Goal: Task Accomplishment & Management: Use online tool/utility

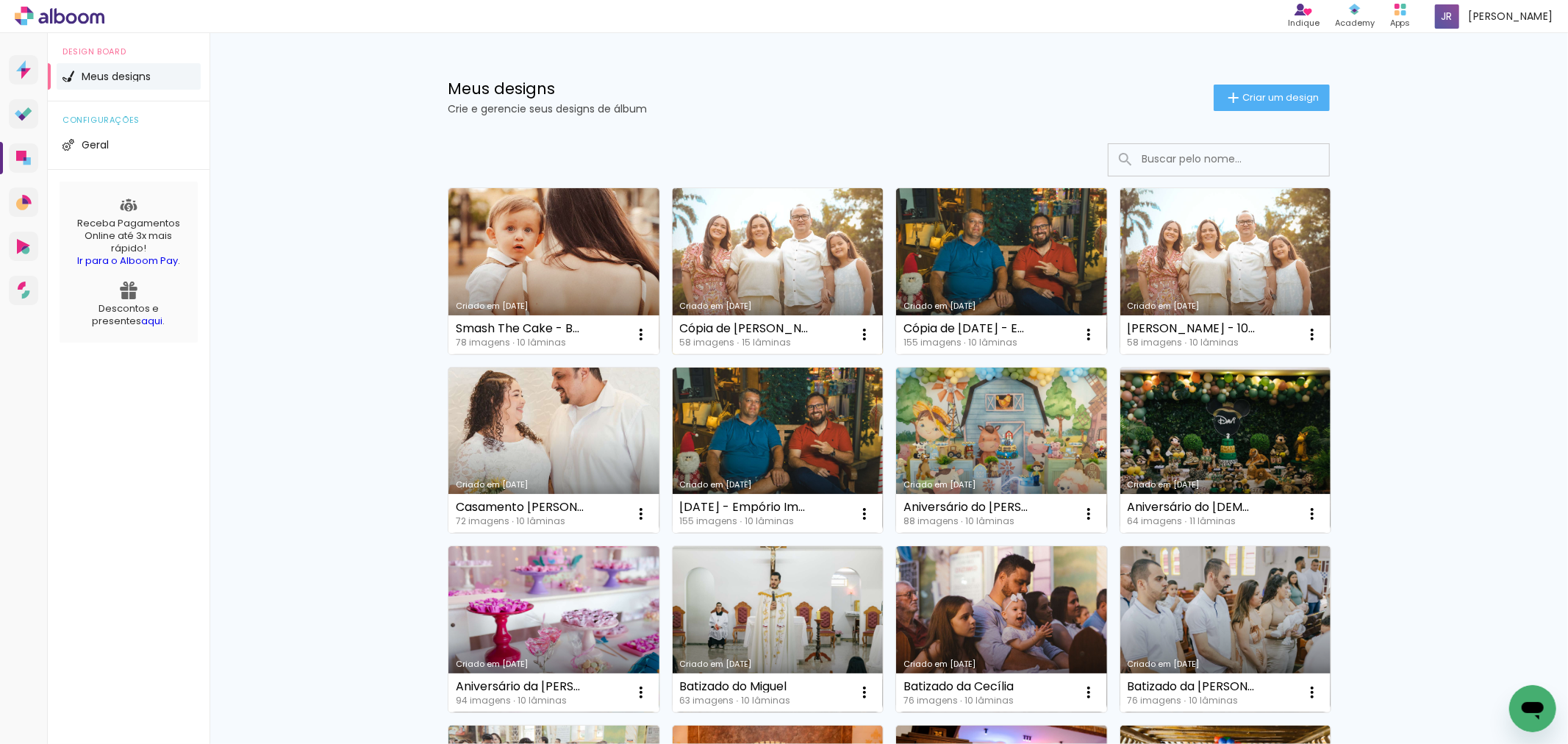
click at [794, 269] on link "Criado em [DATE]" at bounding box center [779, 271] width 211 height 166
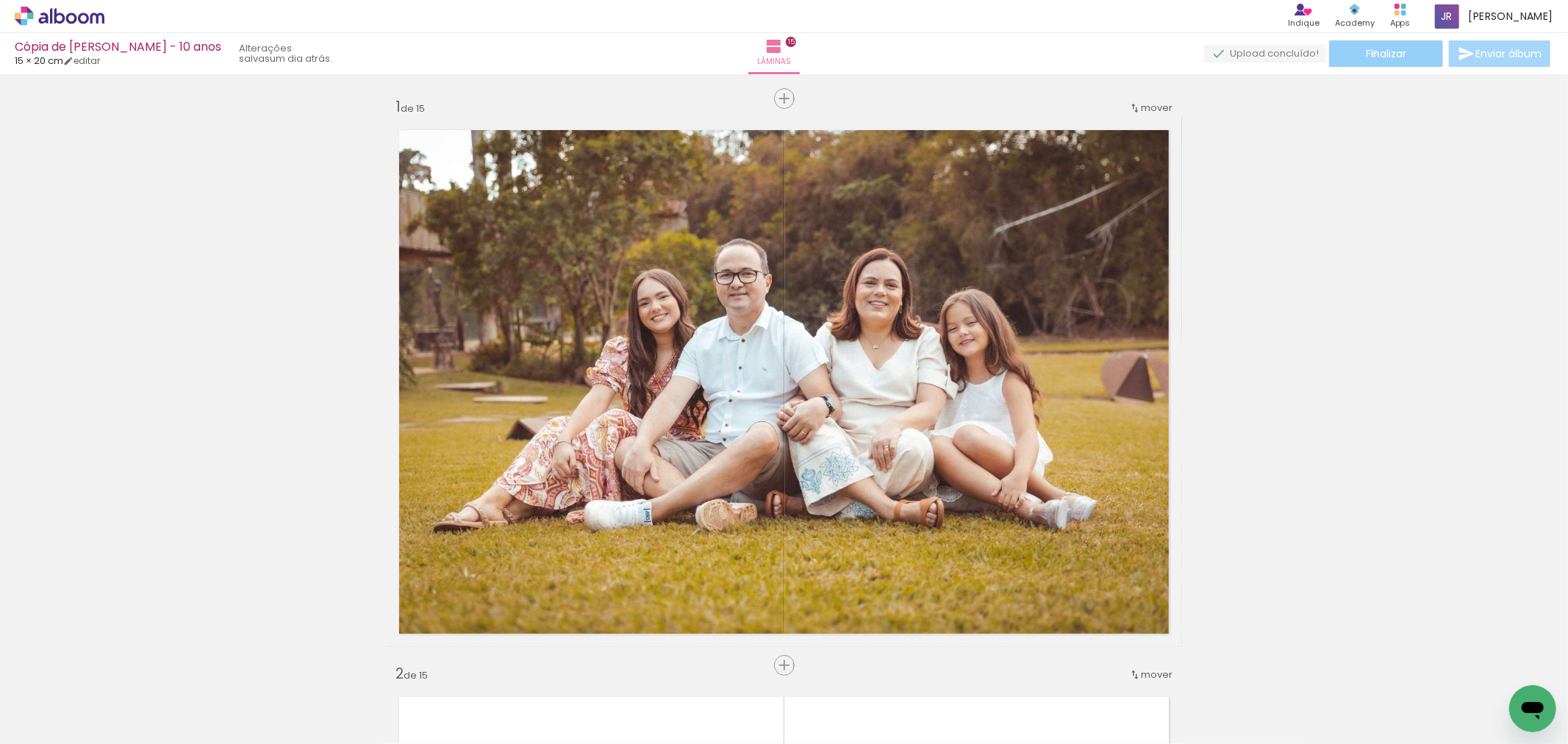
click at [1370, 53] on span "Finalizar" at bounding box center [1386, 53] width 41 height 10
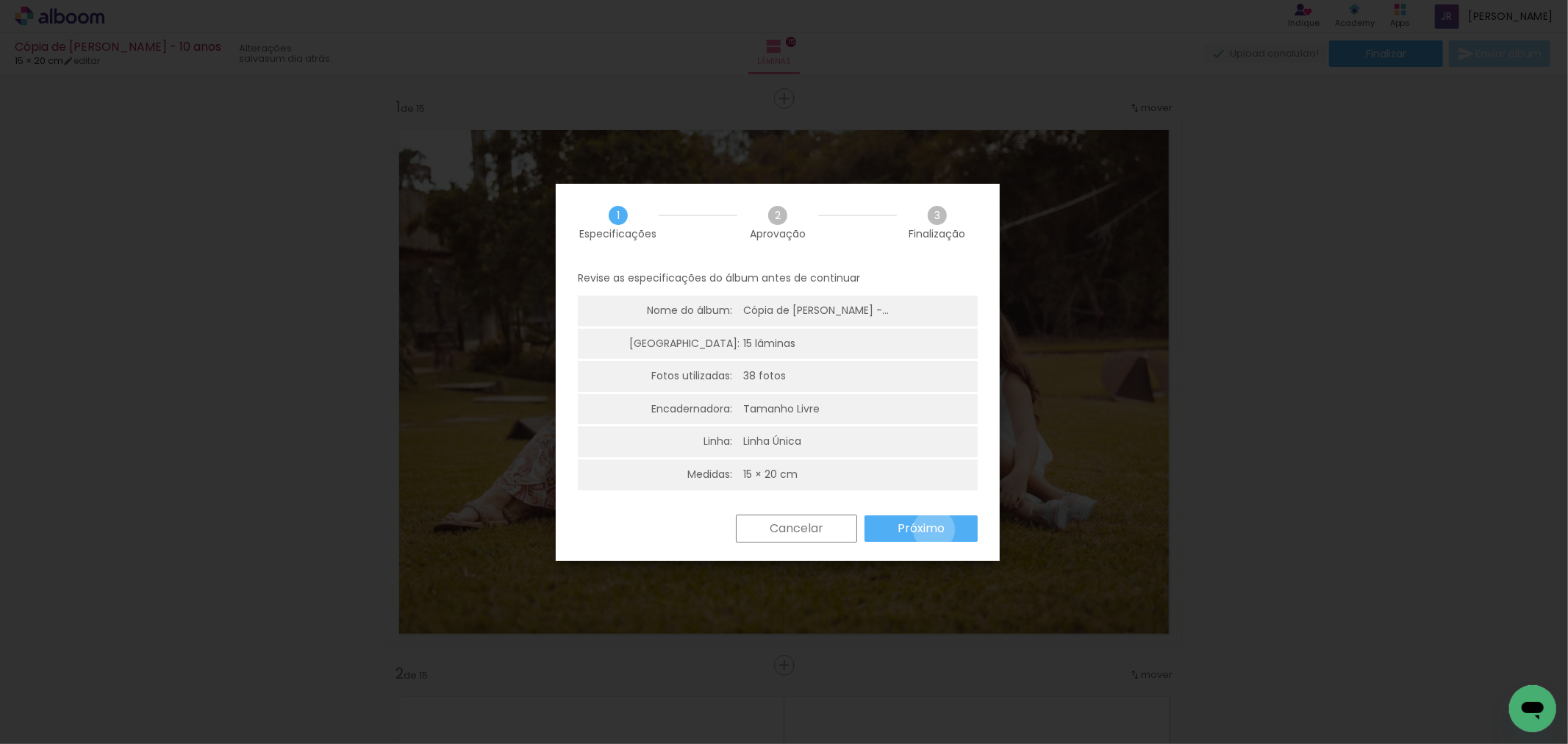
click at [0, 0] on slot "Próximo" at bounding box center [0, 0] width 0 height 0
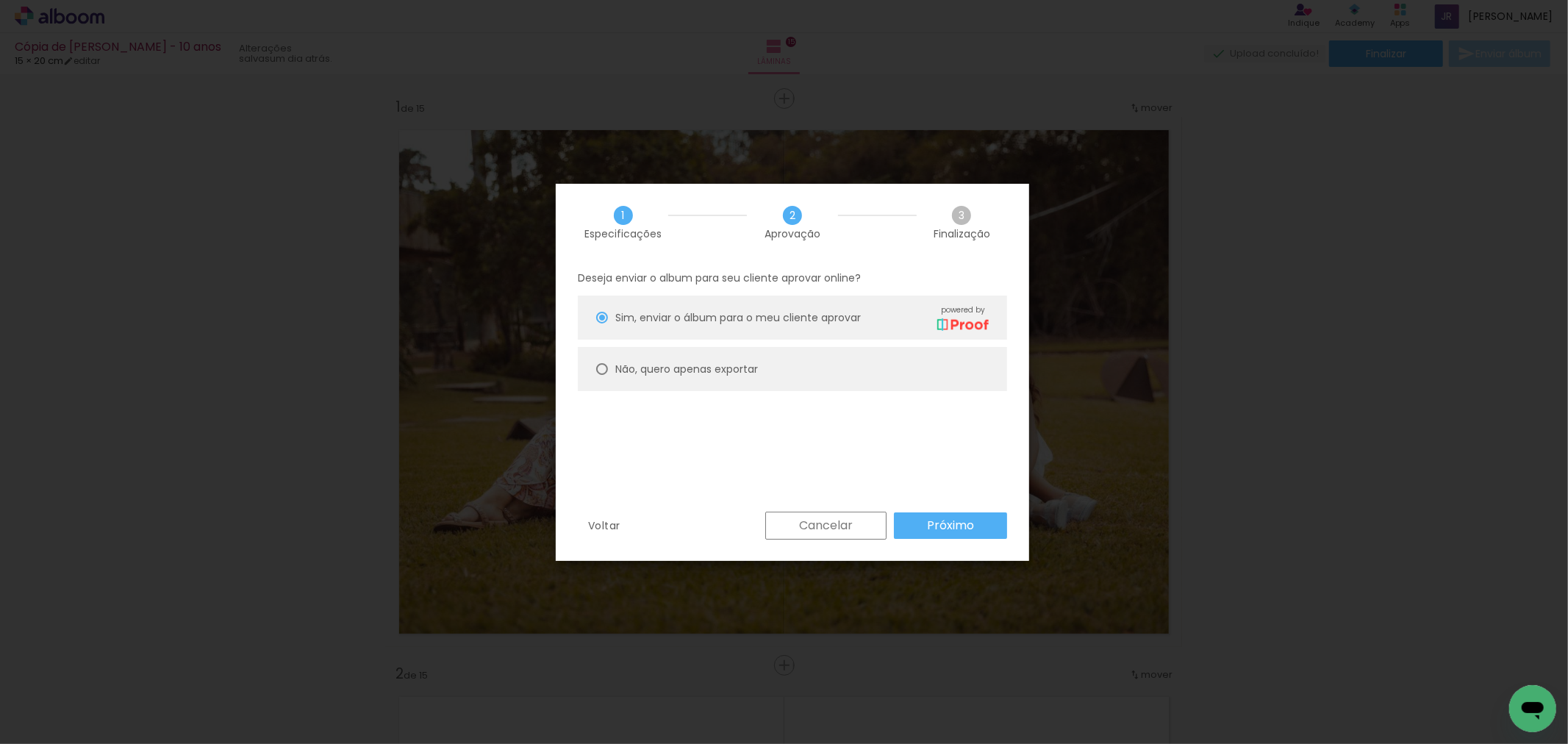
click at [965, 515] on paper-button "Próximo" at bounding box center [951, 525] width 113 height 27
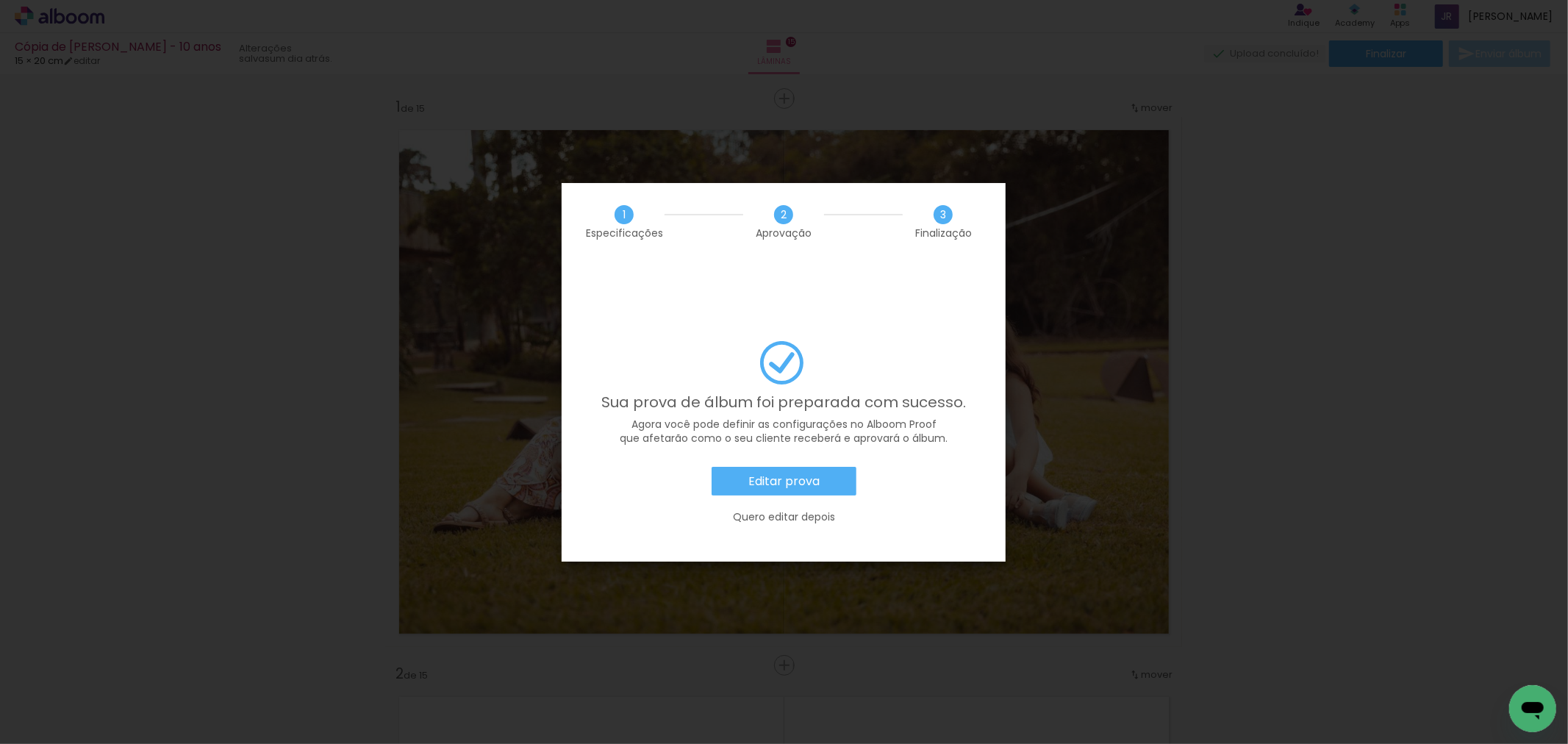
click at [0, 0] on slot "Editar prova" at bounding box center [0, 0] width 0 height 0
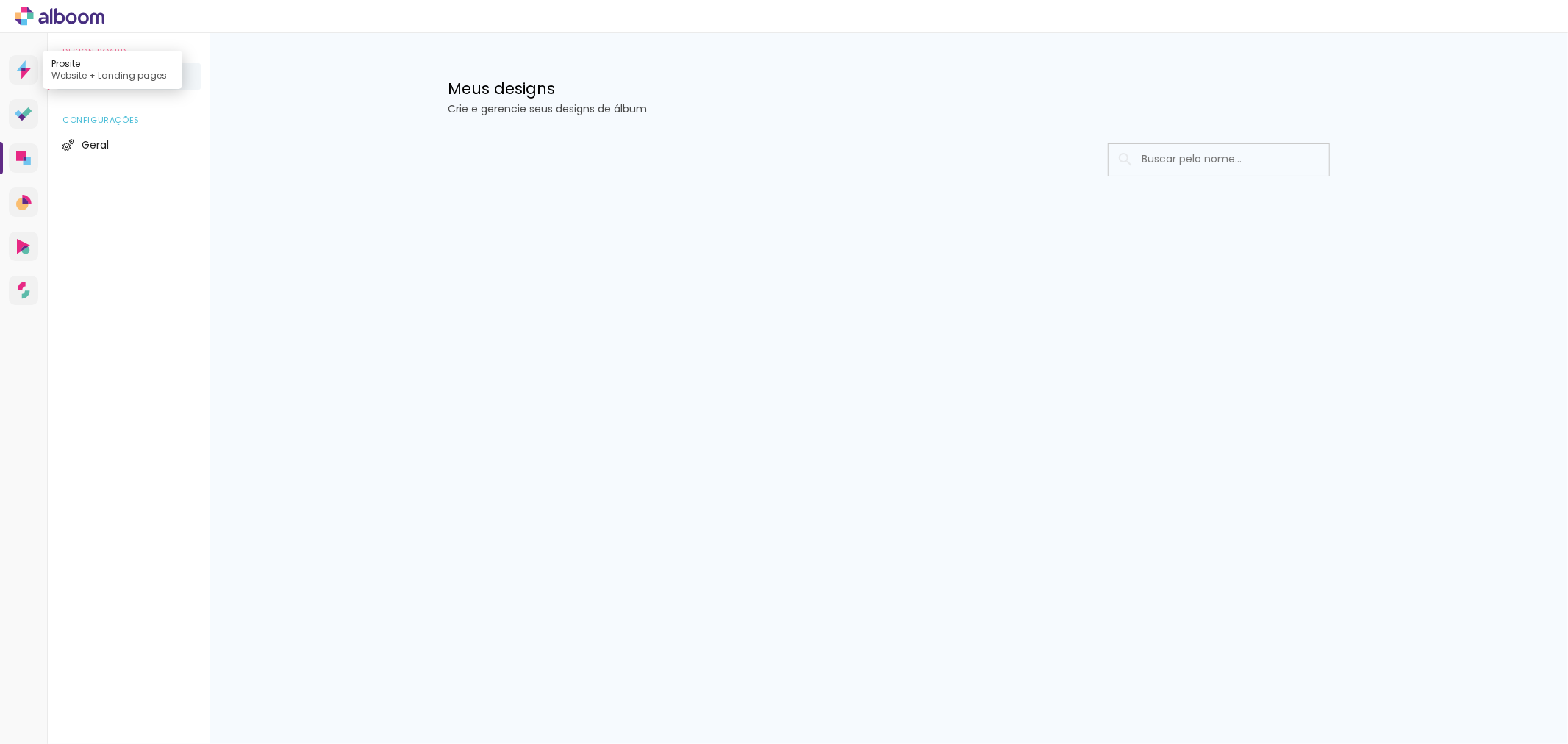
click at [20, 73] on icon at bounding box center [23, 70] width 15 height 19
